Goal: Information Seeking & Learning: Learn about a topic

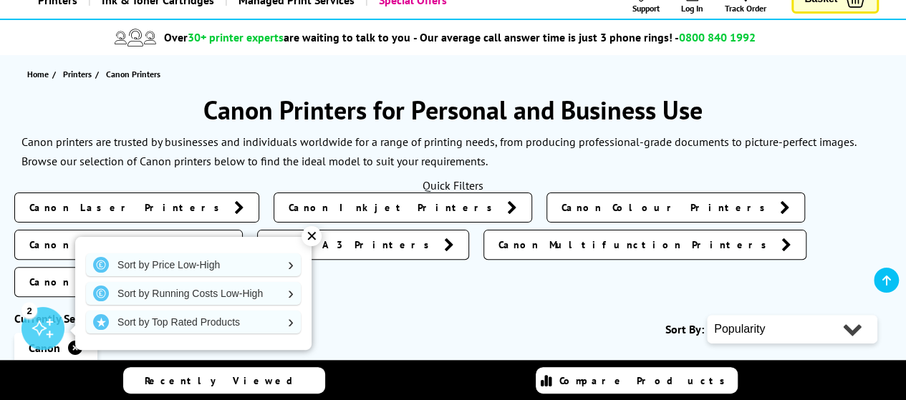
scroll to position [287, 0]
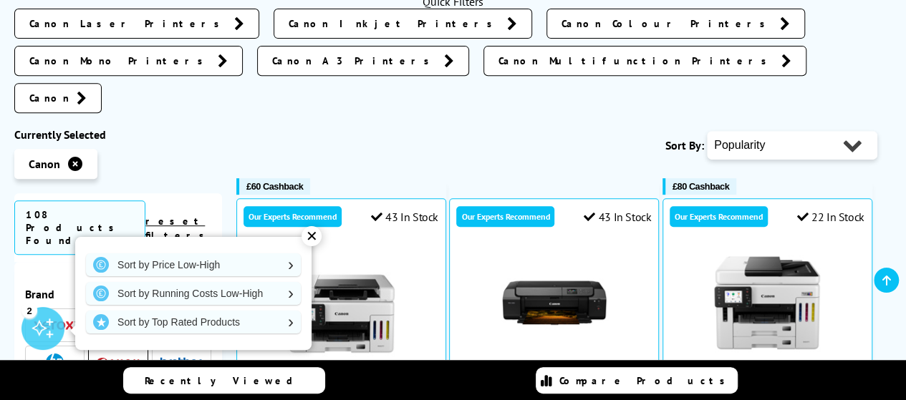
click at [312, 236] on div "✕" at bounding box center [312, 236] width 20 height 20
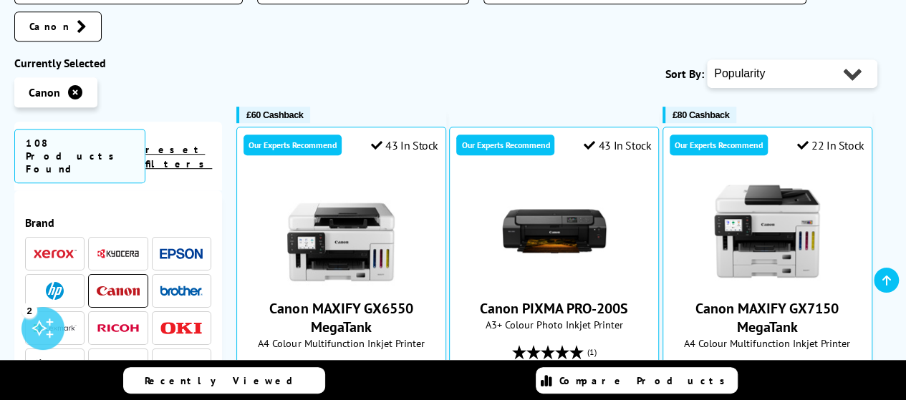
scroll to position [0, 0]
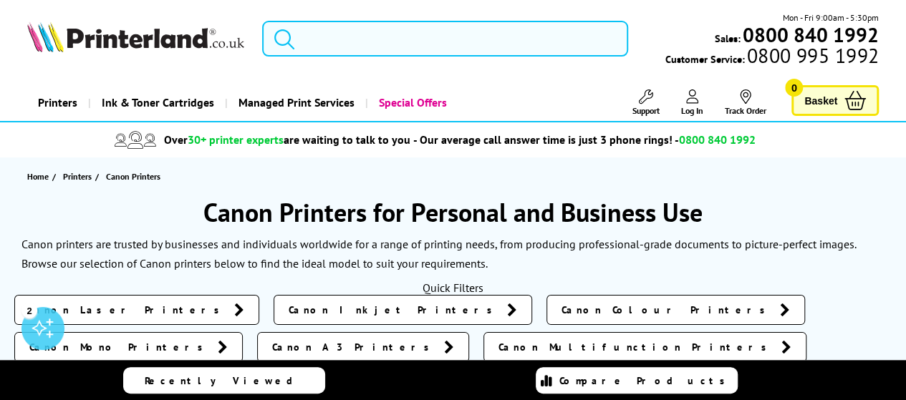
click at [324, 39] on input "search" at bounding box center [445, 39] width 366 height 36
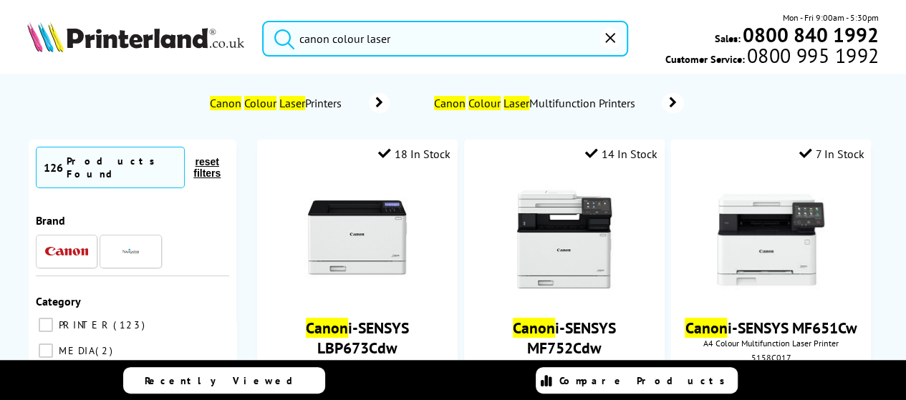
type input "canon colour laser"
click at [281, 35] on icon "submit" at bounding box center [284, 38] width 21 height 21
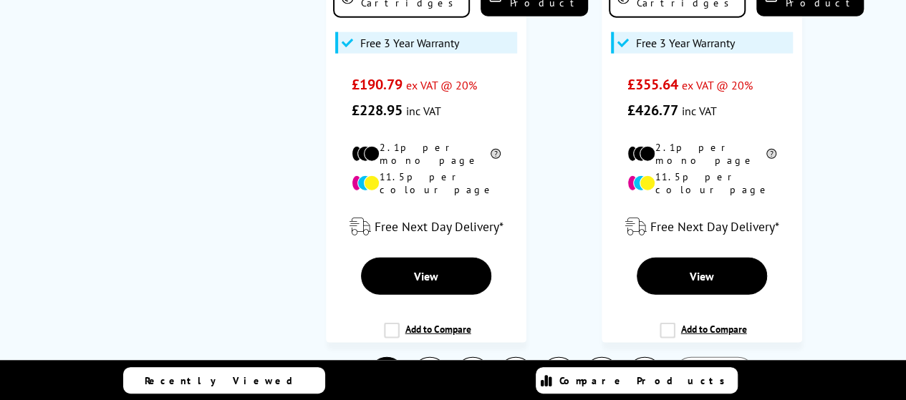
scroll to position [4439, 0]
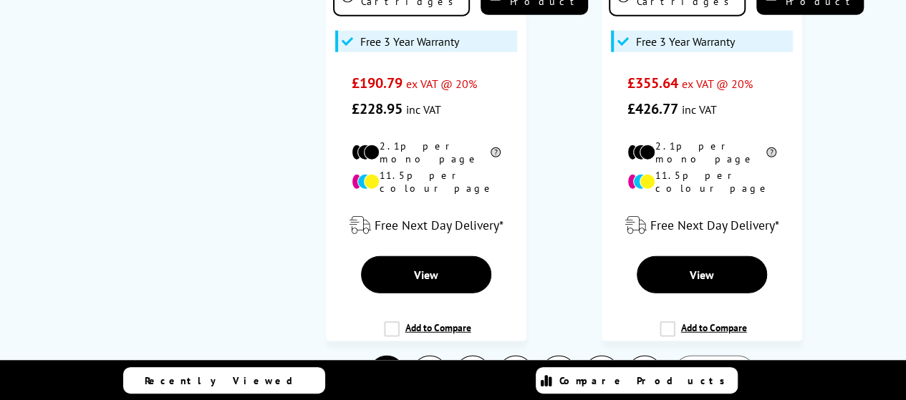
click at [438, 357] on link "2" at bounding box center [430, 374] width 34 height 34
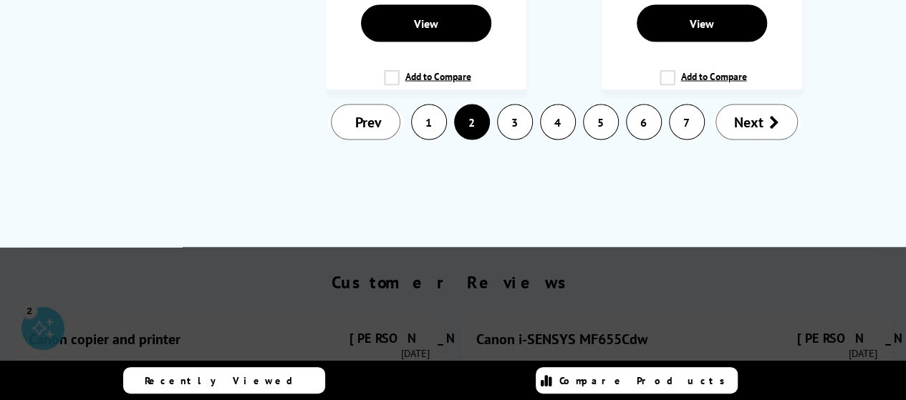
scroll to position [4152, 0]
click at [757, 113] on span "Next" at bounding box center [748, 122] width 29 height 19
